Goal: Check status: Check status

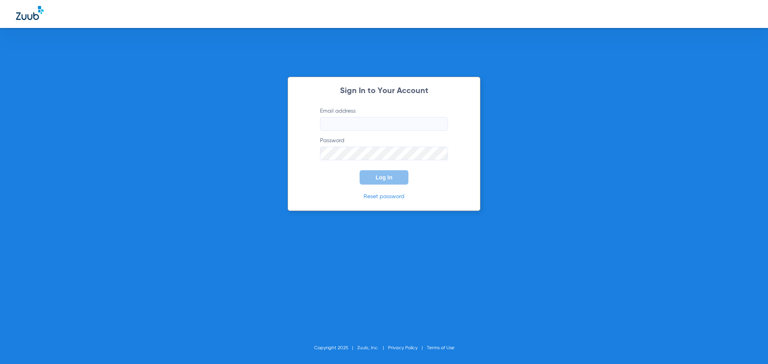
type input "[EMAIL_ADDRESS][DOMAIN_NAME]"
click at [160, 140] on div "Sign In to Your Account Email address [EMAIL_ADDRESS][DOMAIN_NAME] Password Log…" at bounding box center [384, 182] width 768 height 364
click at [393, 180] on button "Log In" at bounding box center [384, 177] width 49 height 14
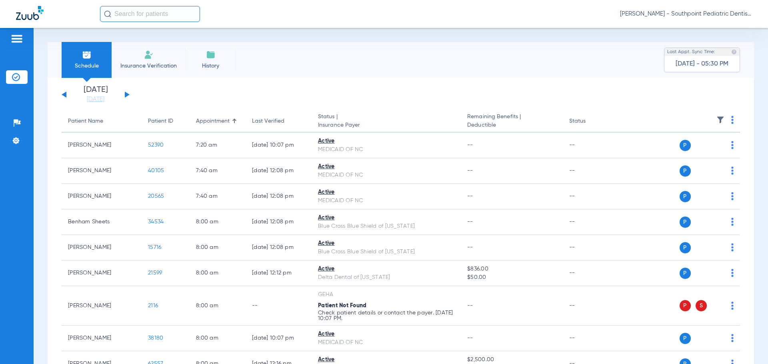
click at [123, 95] on div "[DATE] [DATE] [DATE] [DATE] [DATE] [DATE] [DATE] [DATE] [DATE] [DATE] [DATE] [D…" at bounding box center [96, 95] width 68 height 18
click at [125, 96] on button at bounding box center [127, 95] width 5 height 6
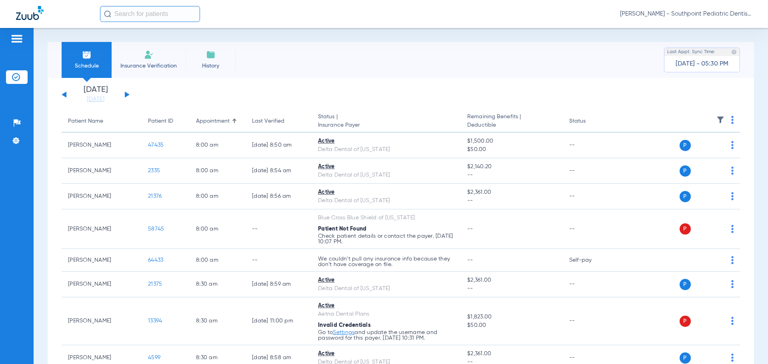
scroll to position [415, 0]
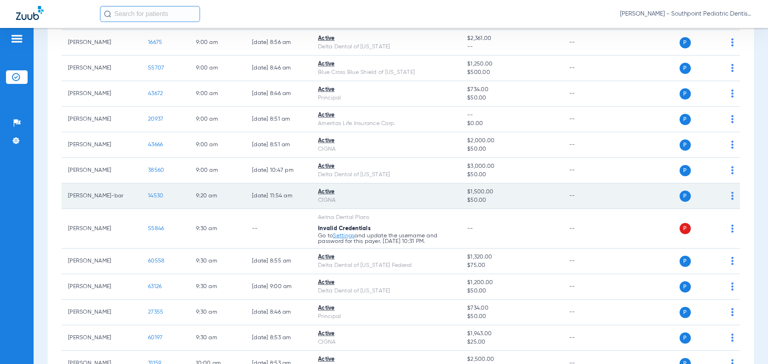
click at [152, 197] on span "14530" at bounding box center [155, 196] width 15 height 6
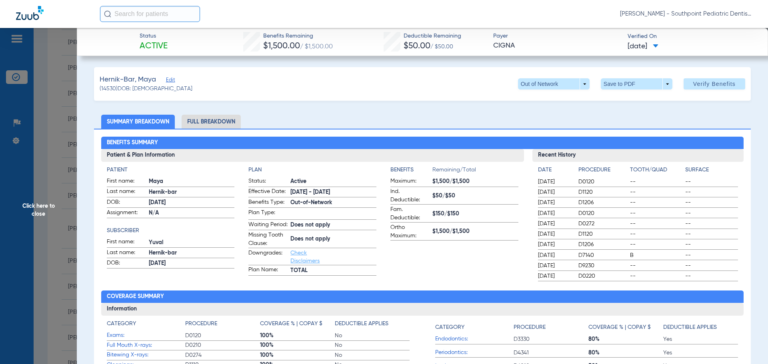
click at [644, 48] on span "[DATE]" at bounding box center [643, 47] width 31 height 10
click at [641, 47] on div at bounding box center [384, 182] width 768 height 364
click at [66, 102] on span "Click here to close" at bounding box center [38, 210] width 77 height 364
